Goal: Task Accomplishment & Management: Complete application form

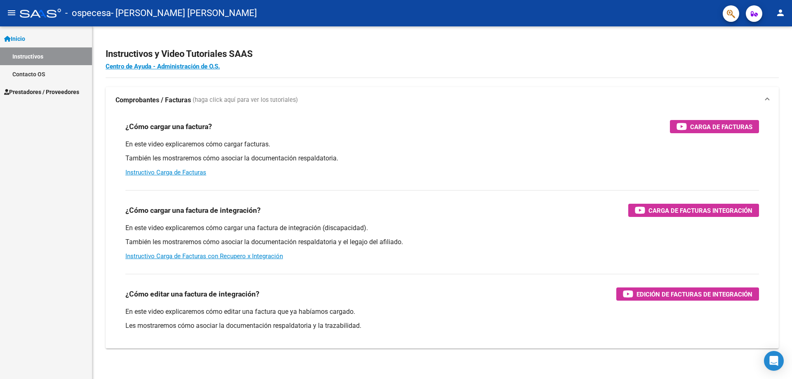
click at [59, 45] on link "Inicio" at bounding box center [46, 39] width 92 height 18
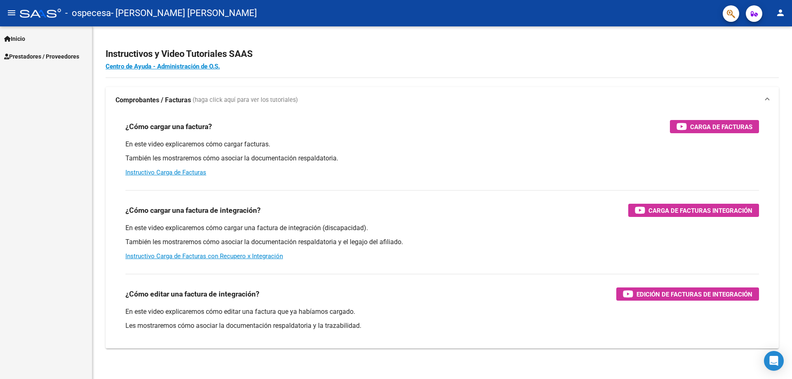
click at [37, 51] on link "Prestadores / Proveedores" at bounding box center [46, 56] width 92 height 18
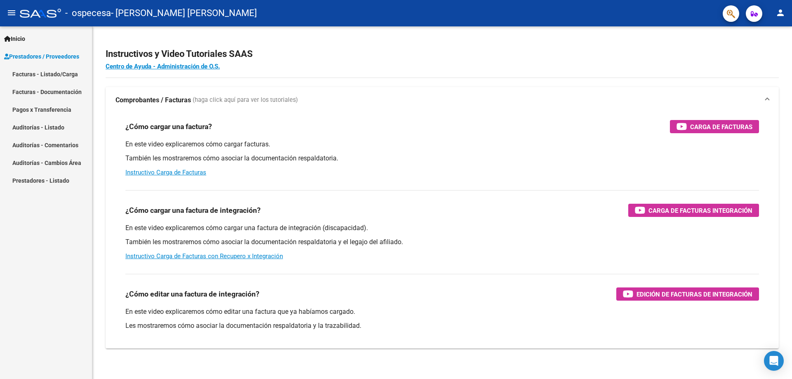
click at [47, 71] on link "Facturas - Listado/Carga" at bounding box center [46, 74] width 92 height 18
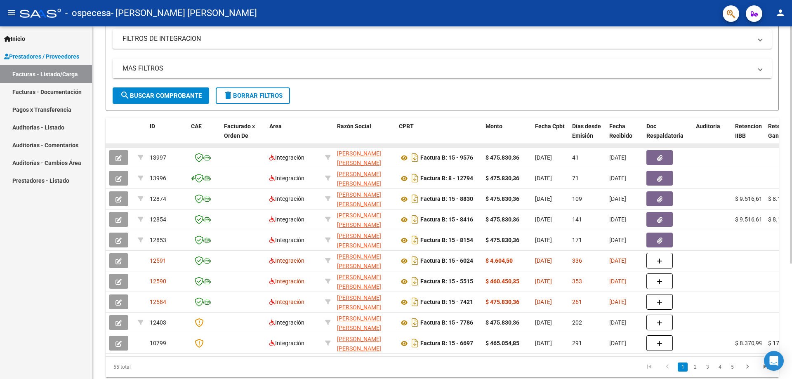
scroll to position [165, 0]
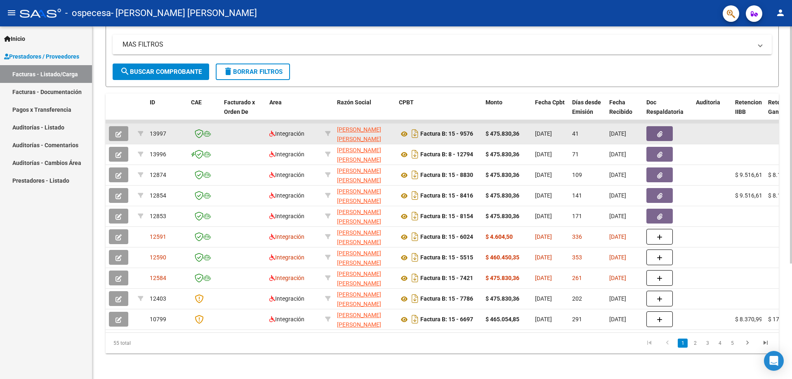
click at [124, 133] on button "button" at bounding box center [118, 133] width 19 height 15
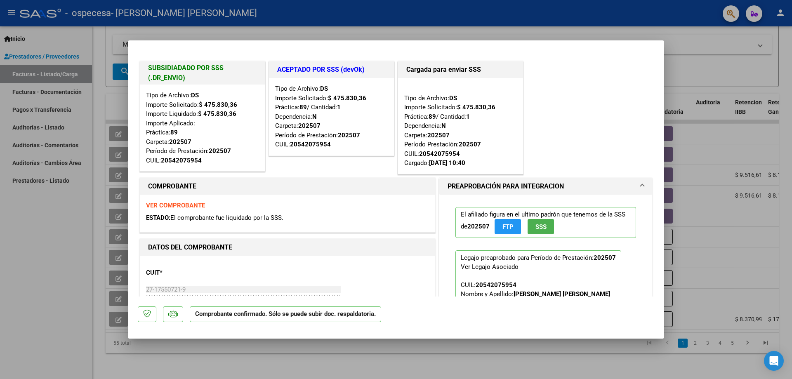
click at [123, 144] on div at bounding box center [396, 189] width 792 height 379
type input "$ 0,00"
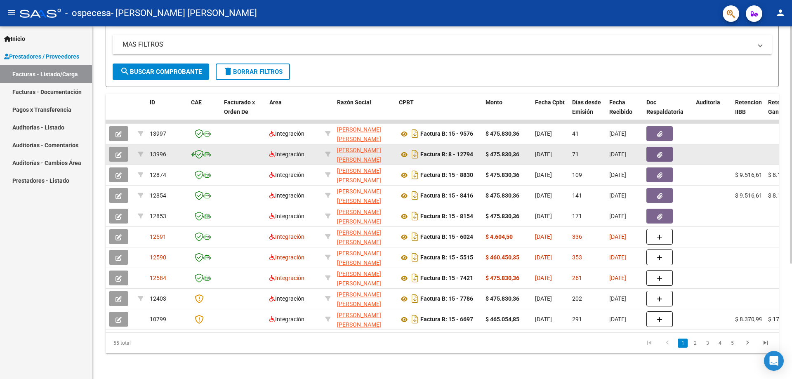
click at [123, 148] on button "button" at bounding box center [118, 154] width 19 height 15
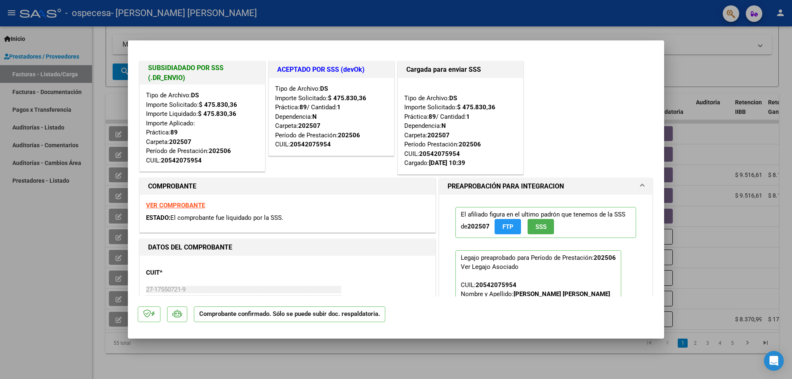
click at [111, 157] on div at bounding box center [396, 189] width 792 height 379
type input "$ 0,00"
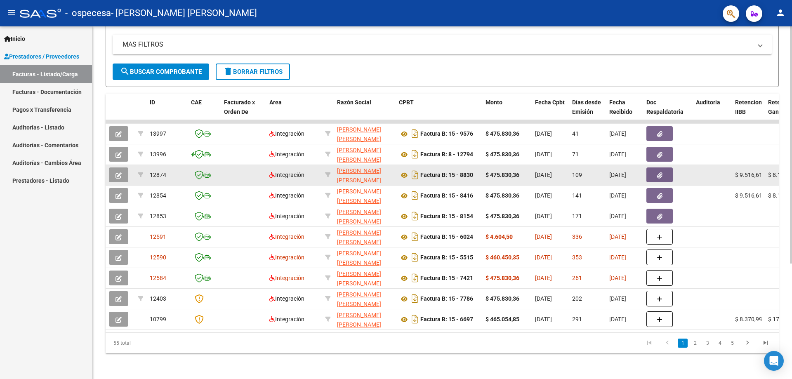
click at [116, 183] on datatable-body-cell at bounding box center [120, 175] width 29 height 20
click at [116, 180] on button "button" at bounding box center [118, 174] width 19 height 15
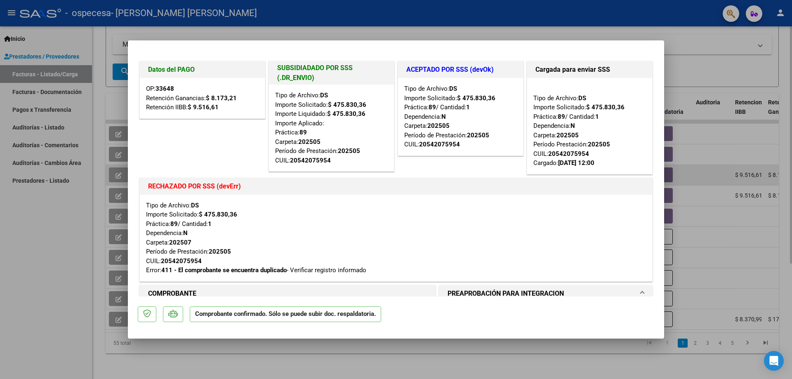
click at [116, 180] on div at bounding box center [396, 189] width 792 height 379
type input "$ 0,00"
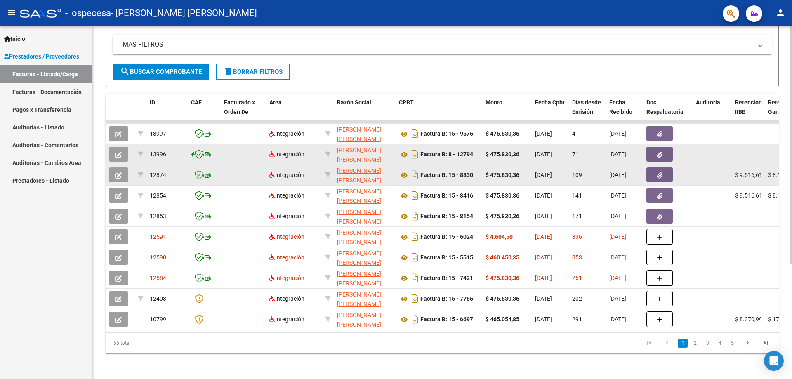
click at [118, 157] on icon "button" at bounding box center [119, 155] width 6 height 6
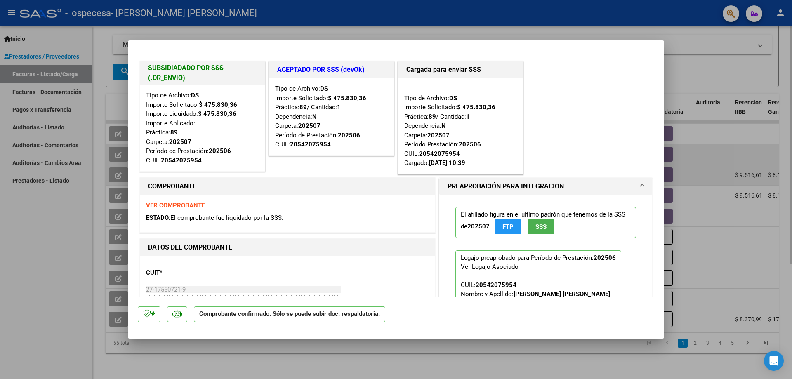
click at [118, 157] on div at bounding box center [396, 189] width 792 height 379
type input "$ 0,00"
